Goal: Task Accomplishment & Management: Manage account settings

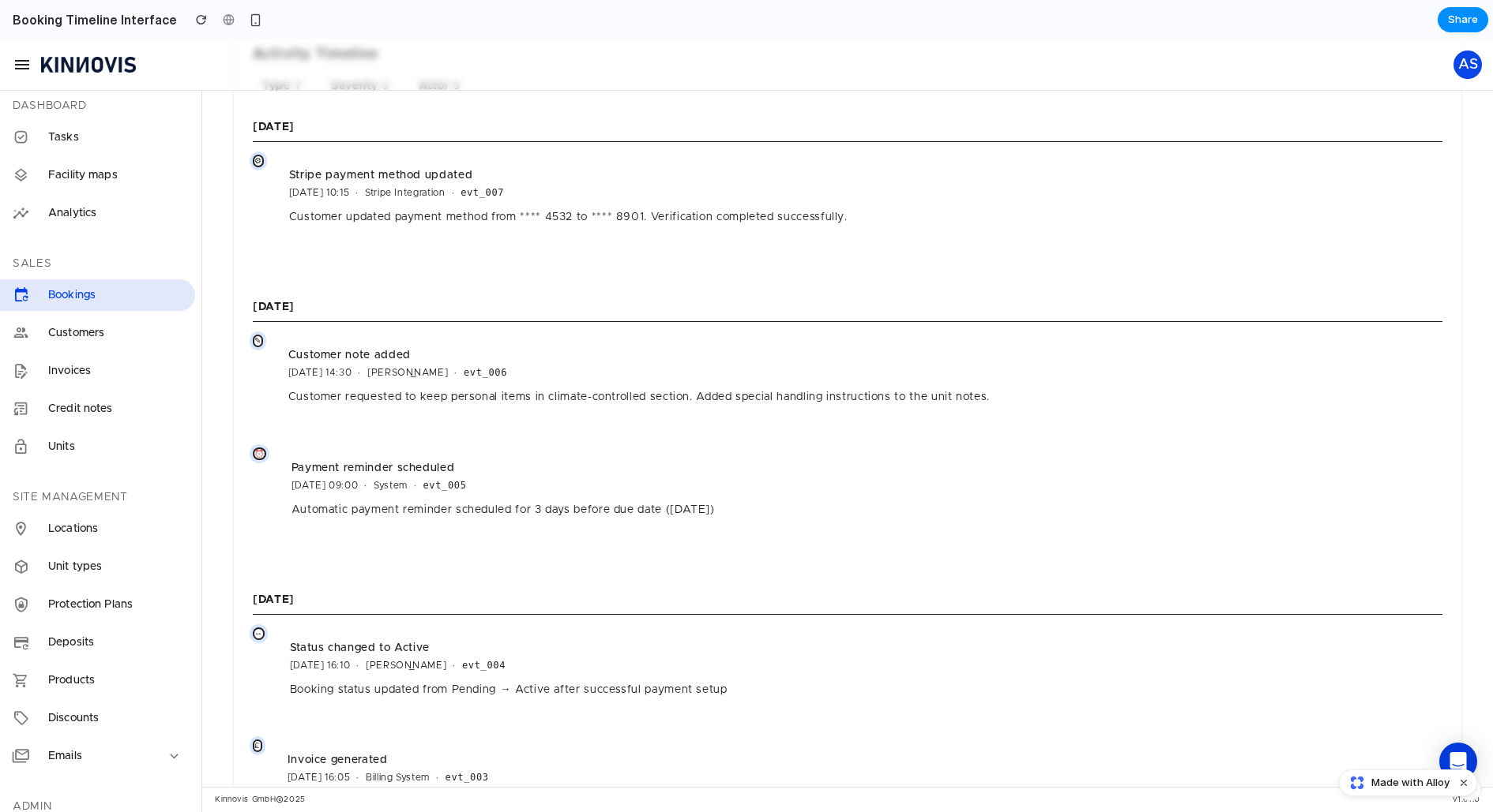
scroll to position [1161, 0]
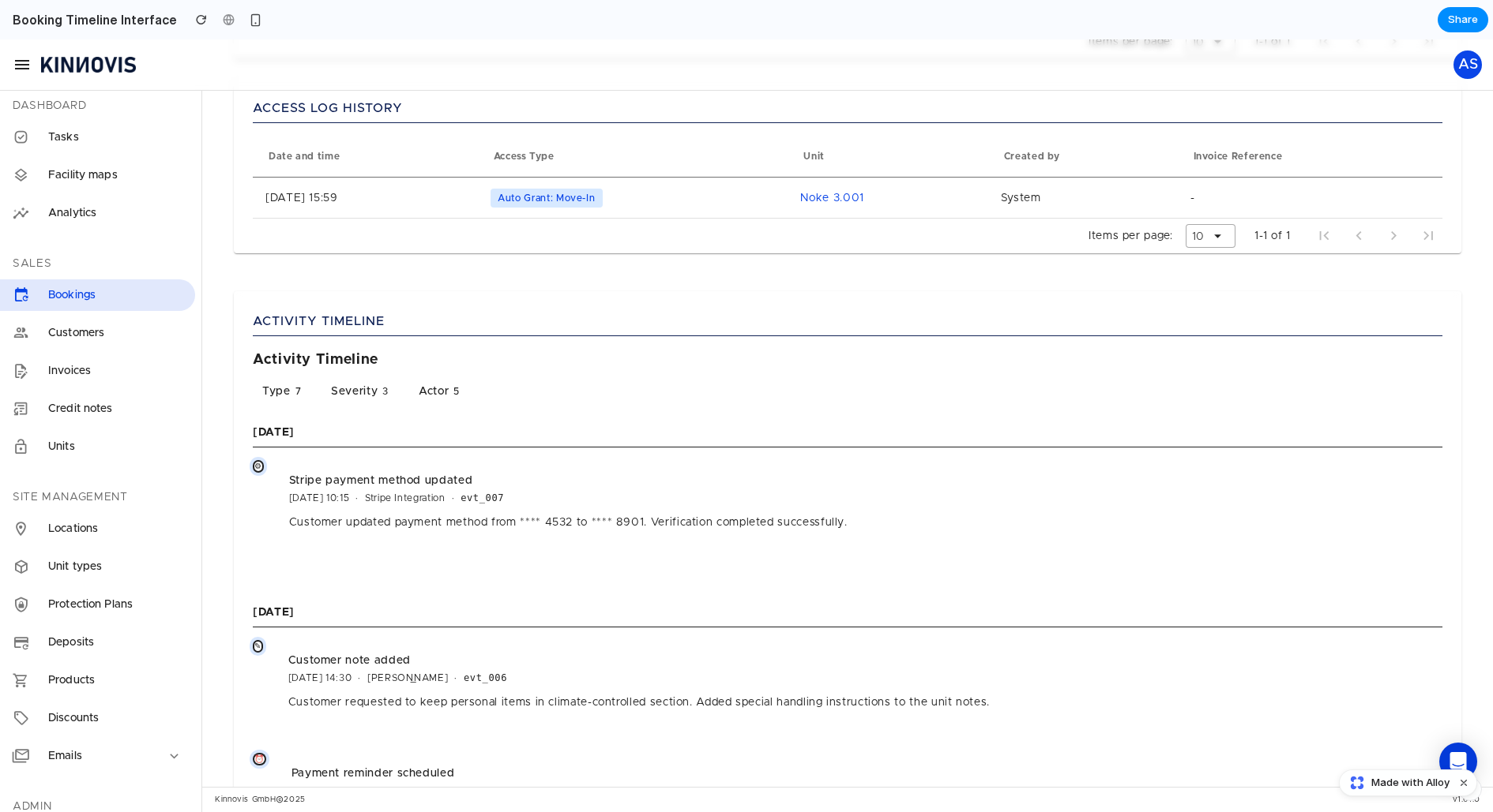
click at [374, 391] on button "Severity 3" at bounding box center [362, 392] width 81 height 16
click at [475, 389] on div "Type 7 Severity 3 Actor 5 Clear all" at bounding box center [848, 392] width 1190 height 16
click at [483, 389] on button "Clear all" at bounding box center [502, 392] width 44 height 16
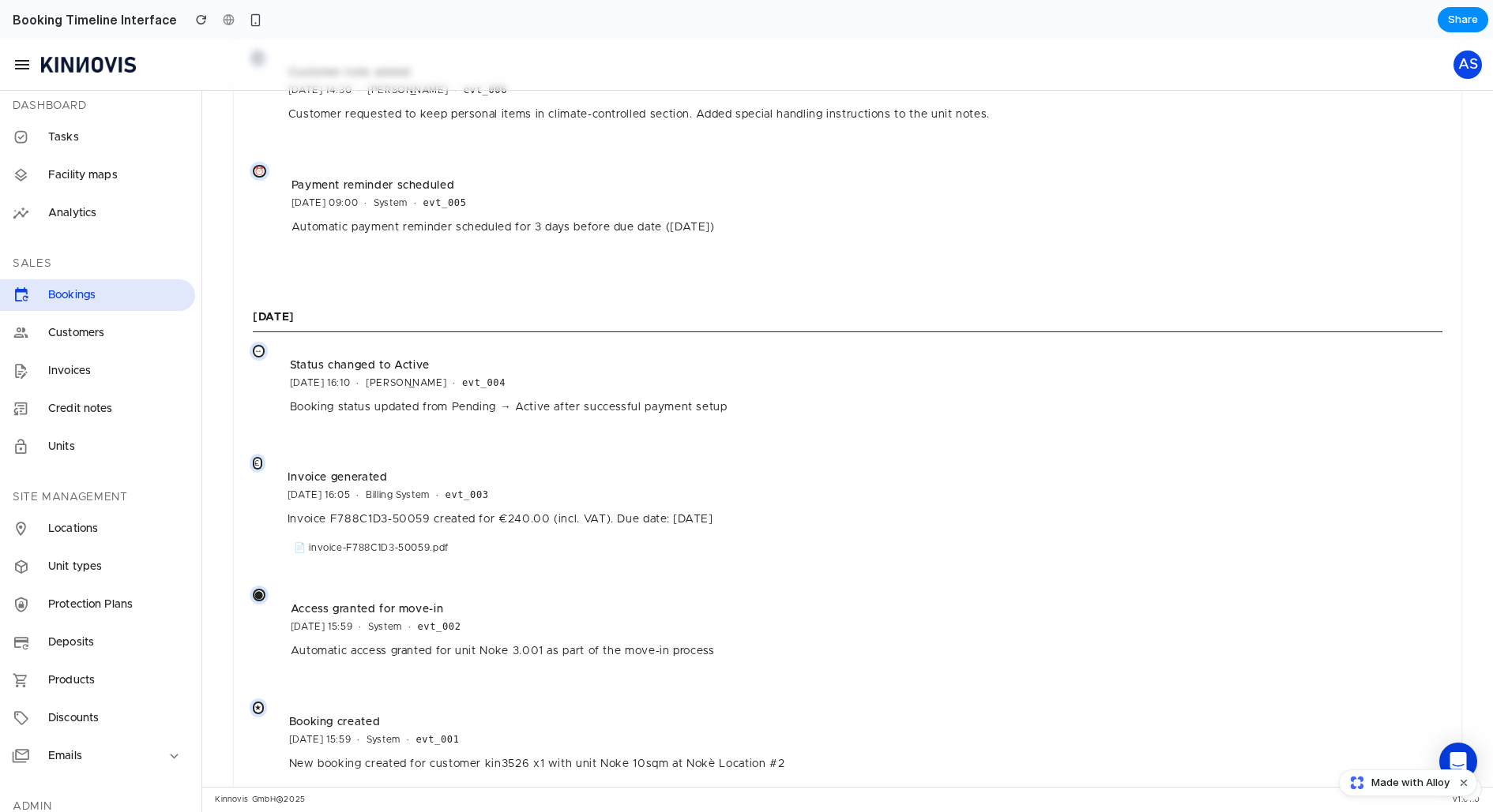
scroll to position [1831, 0]
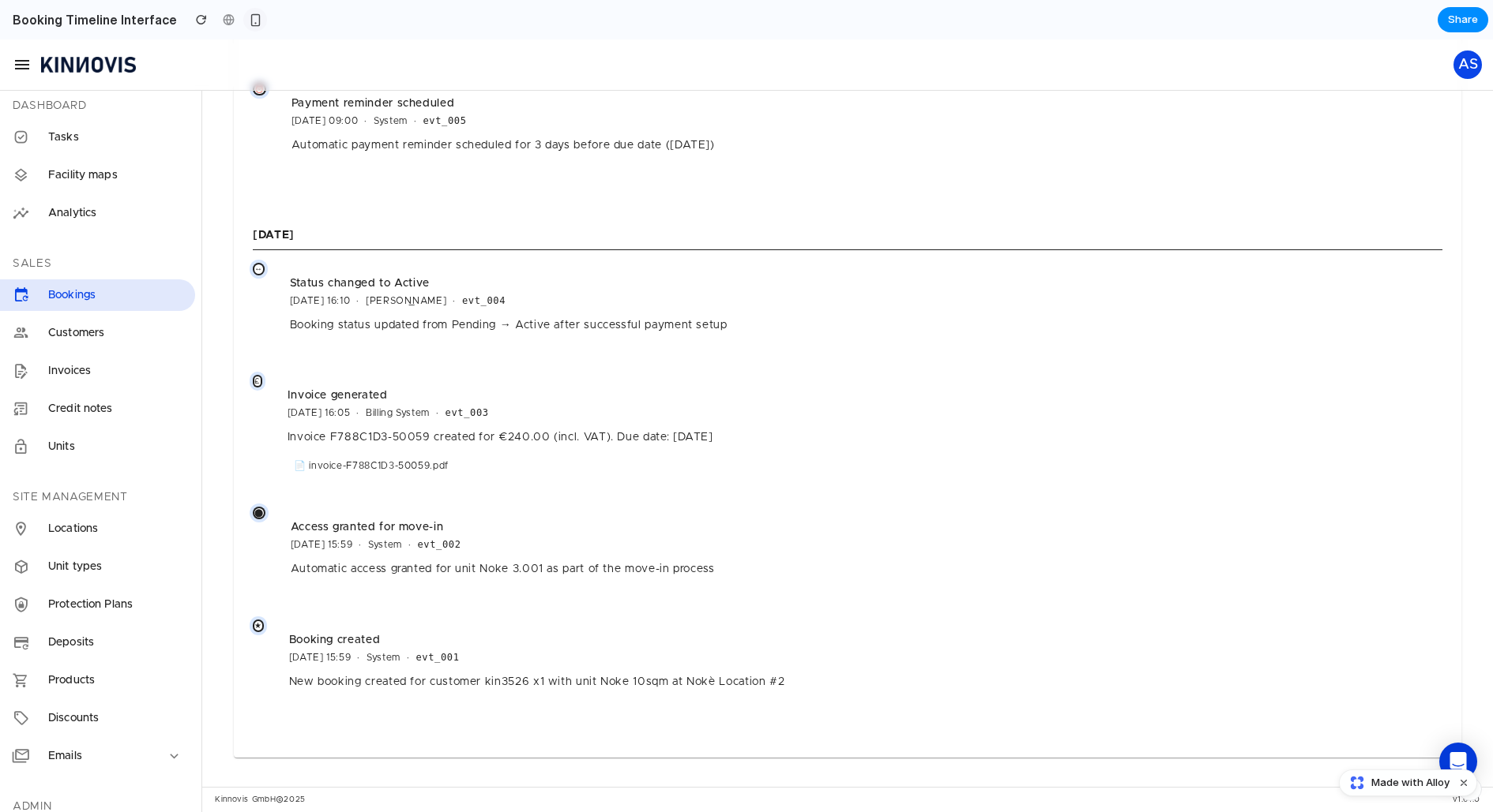
click at [249, 18] on div "button" at bounding box center [255, 21] width 14 height 14
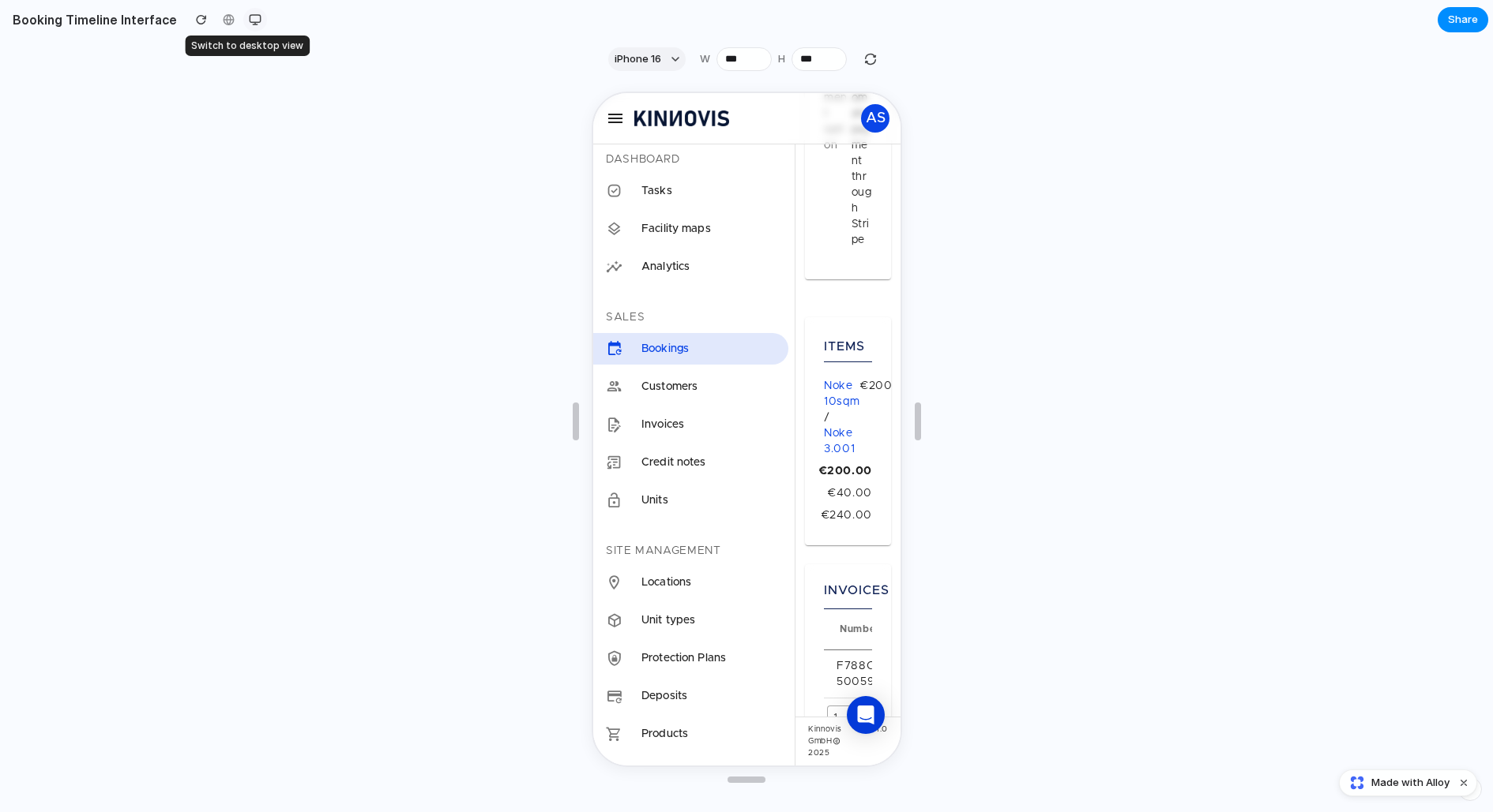
click at [249, 18] on div "button" at bounding box center [254, 20] width 13 height 13
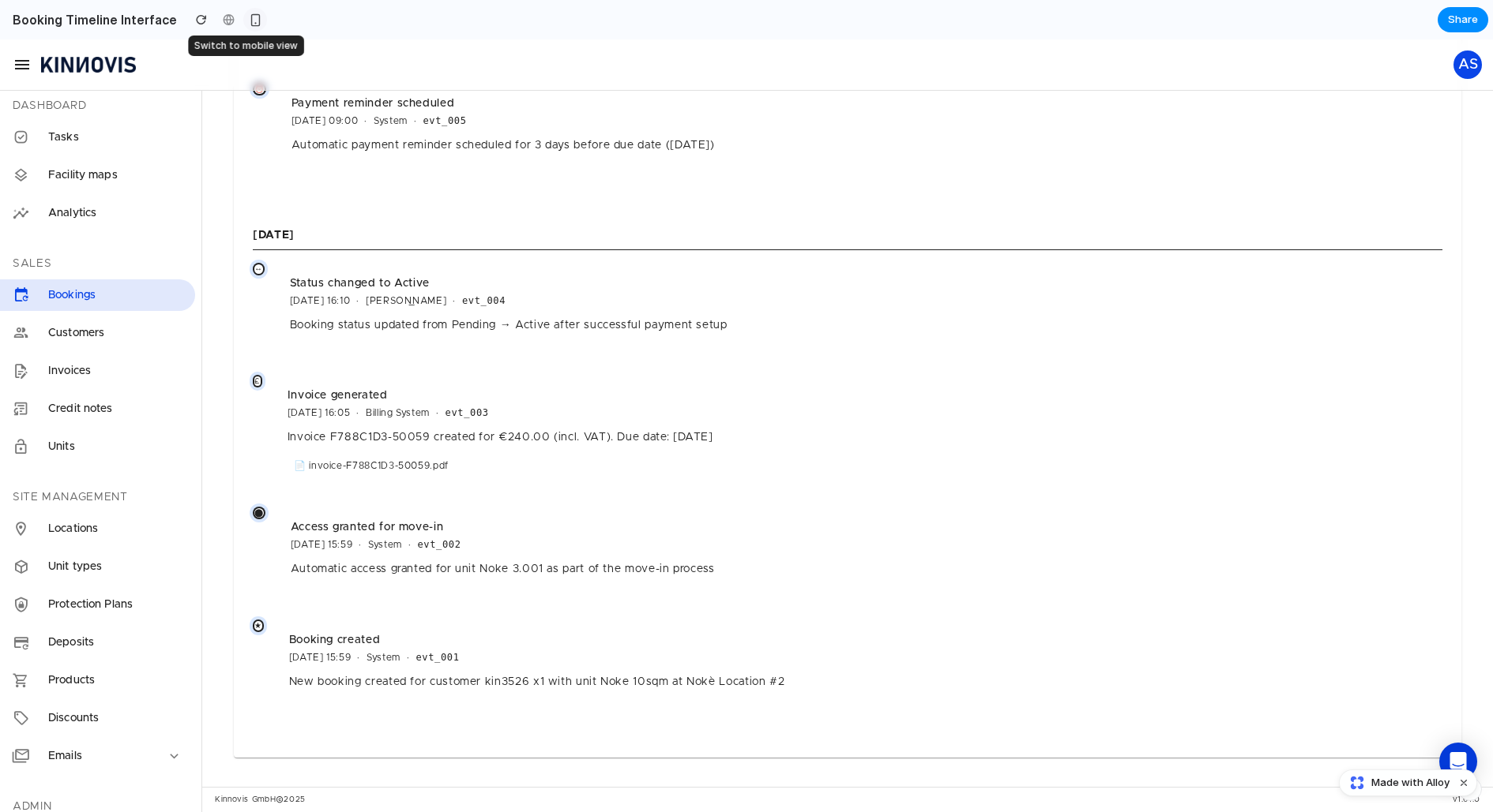
scroll to position [1595, 0]
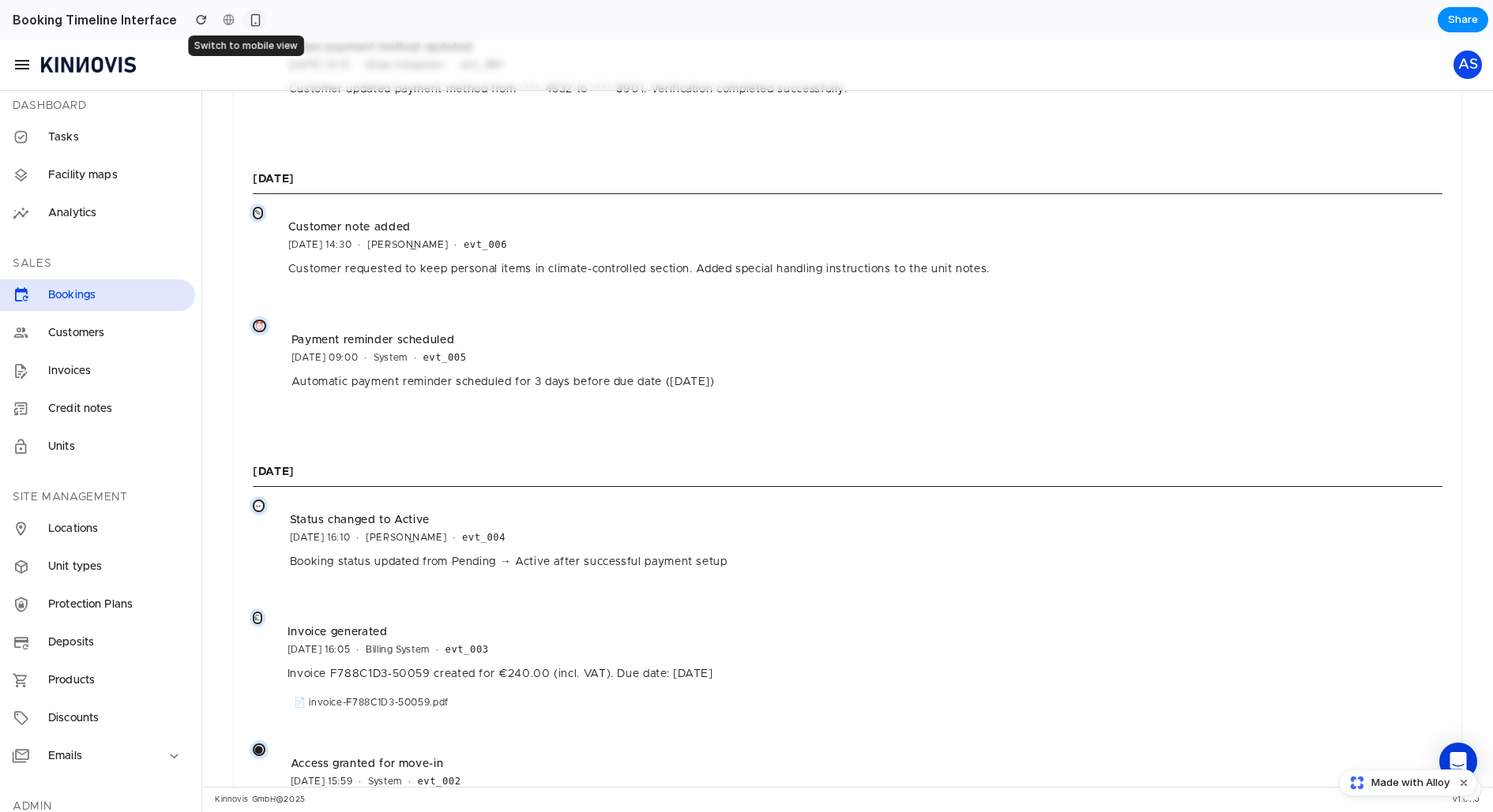
click at [249, 18] on div "button" at bounding box center [255, 21] width 14 height 14
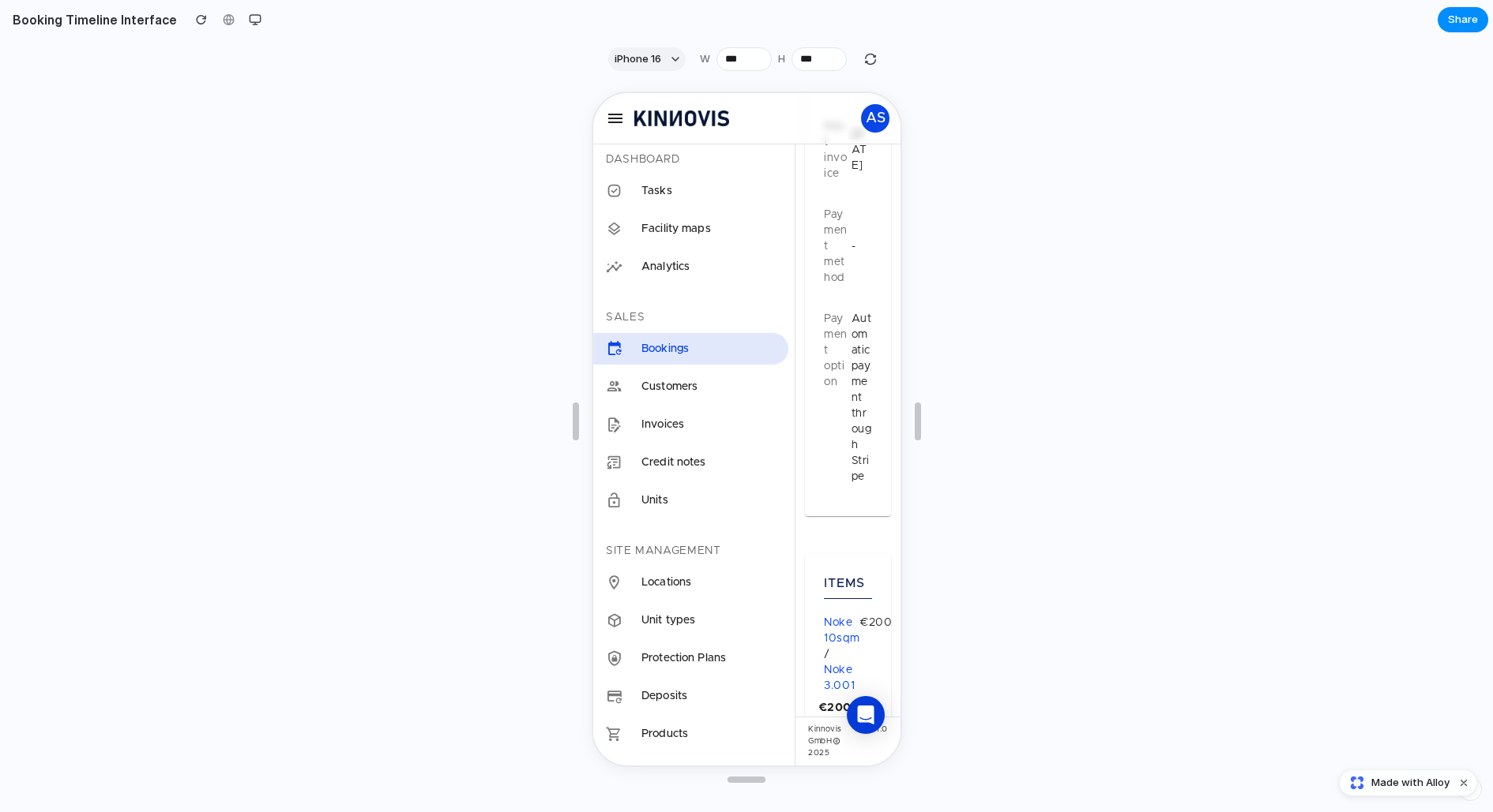
click at [612, 118] on icon "button" at bounding box center [612, 116] width 19 height 19
click at [610, 119] on icon "button" at bounding box center [612, 116] width 19 height 19
click at [613, 117] on icon "button" at bounding box center [612, 116] width 19 height 19
click at [621, 117] on icon "button" at bounding box center [612, 116] width 19 height 19
drag, startPoint x: 808, startPoint y: 185, endPoint x: 769, endPoint y: 199, distance: 41.4
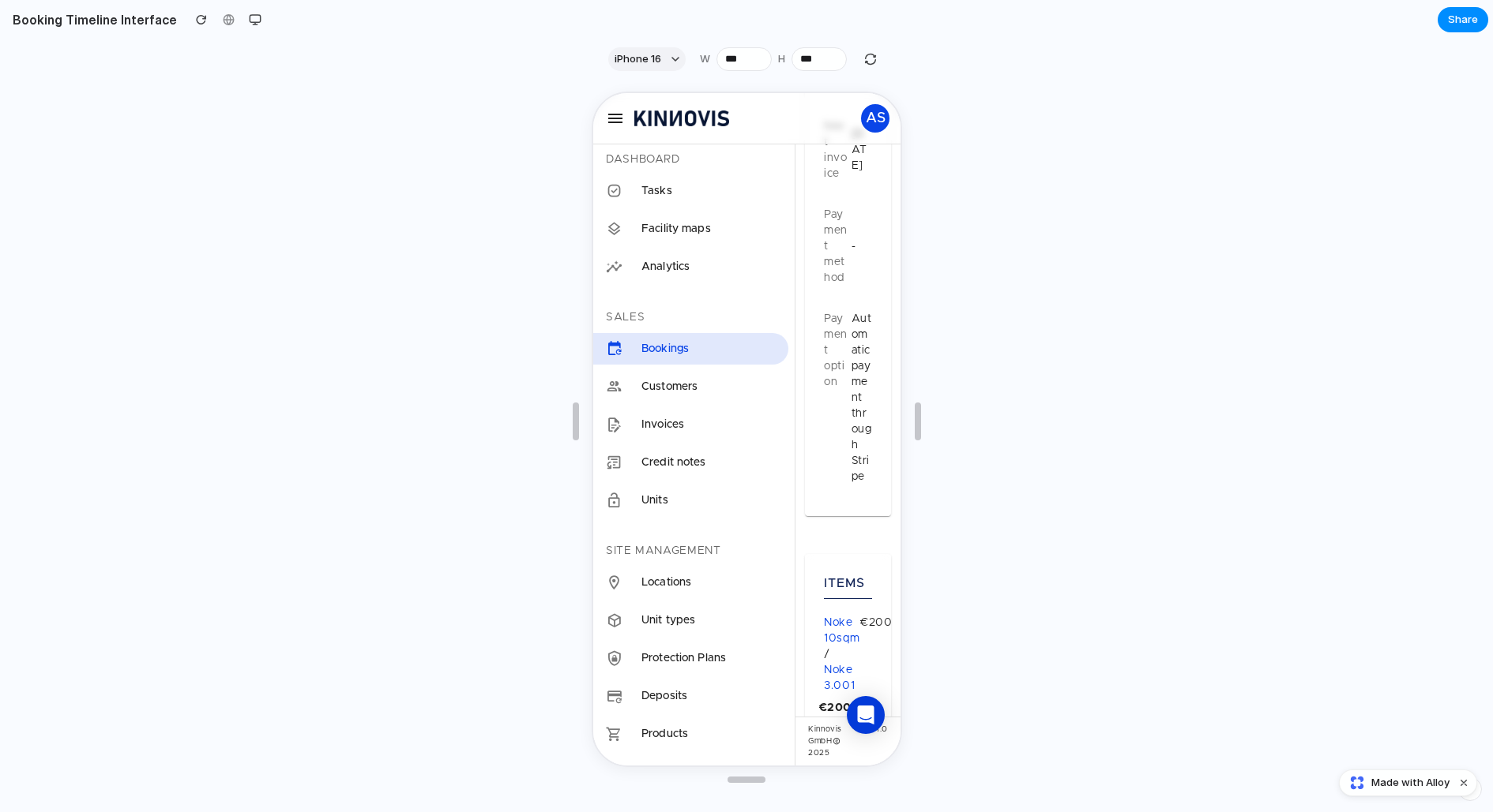
click at [803, 187] on div "Booking Plan 2 weeks Current period [DATE] - [DATE] Amount excl. VAT €200.00 Pr…" at bounding box center [846, 99] width 86 height 792
click at [248, 19] on div "button" at bounding box center [254, 20] width 13 height 13
